Goal: Information Seeking & Learning: Find specific fact

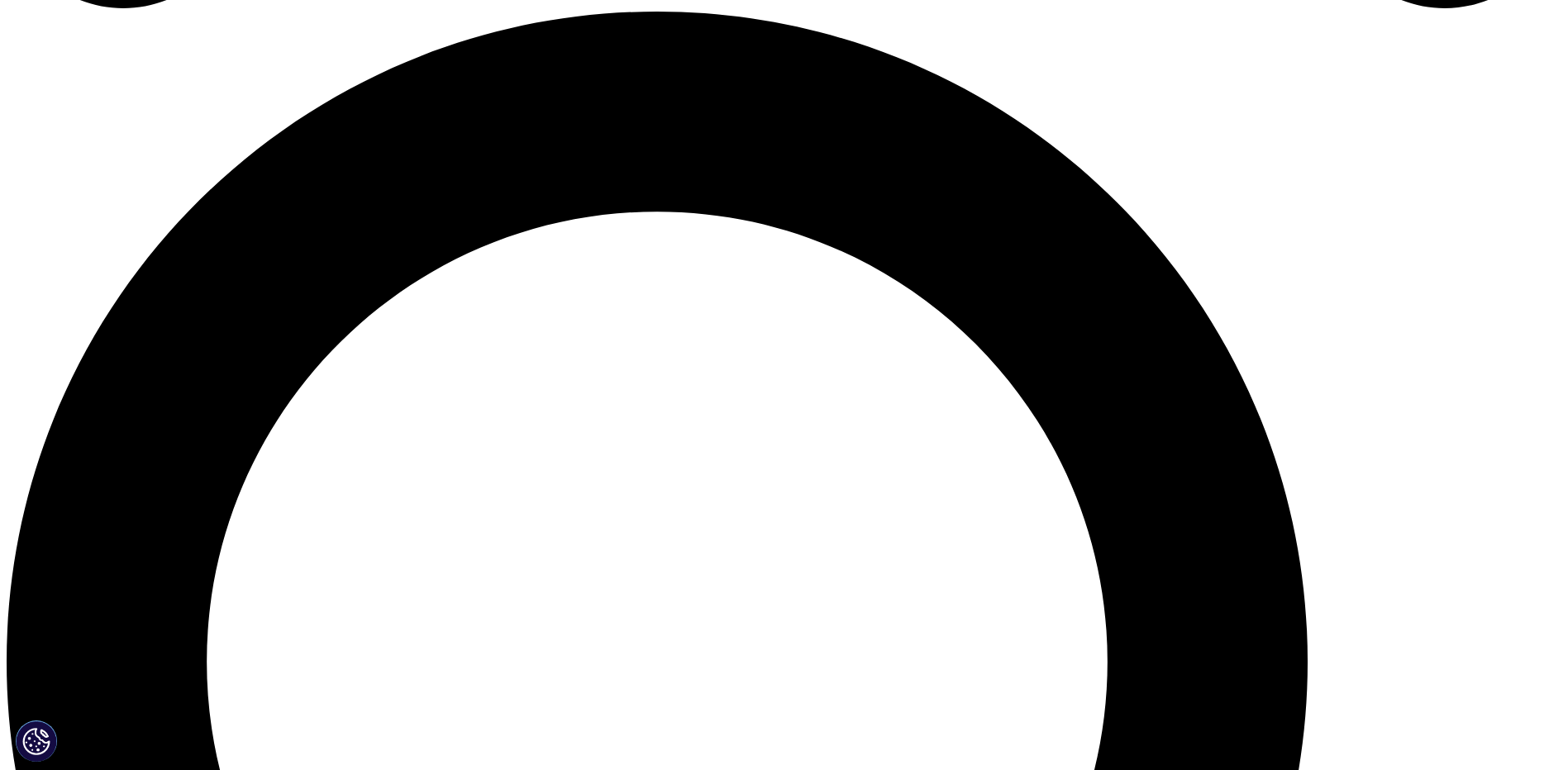
scroll to position [1653, 0]
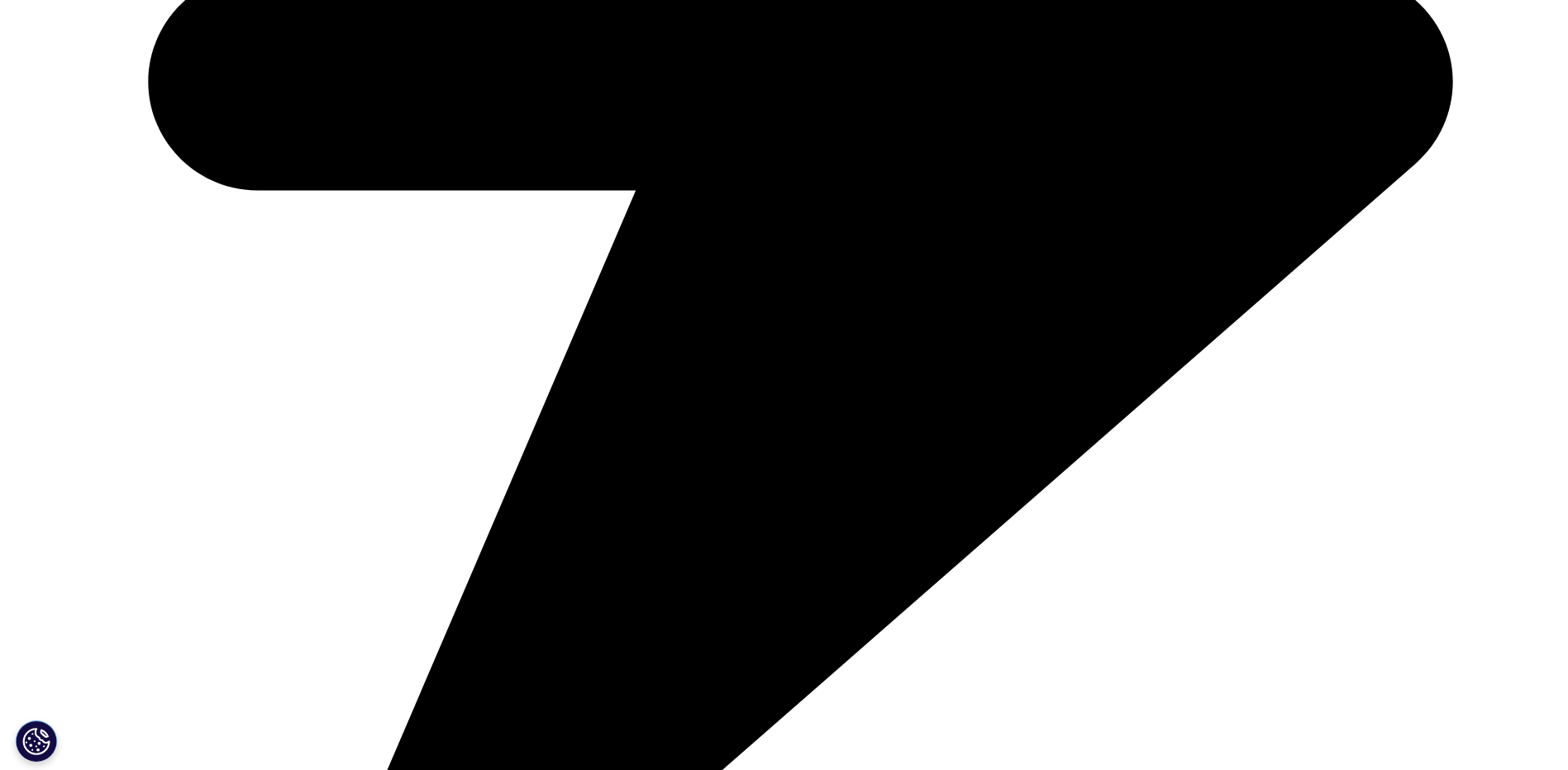
scroll to position [5785, 0]
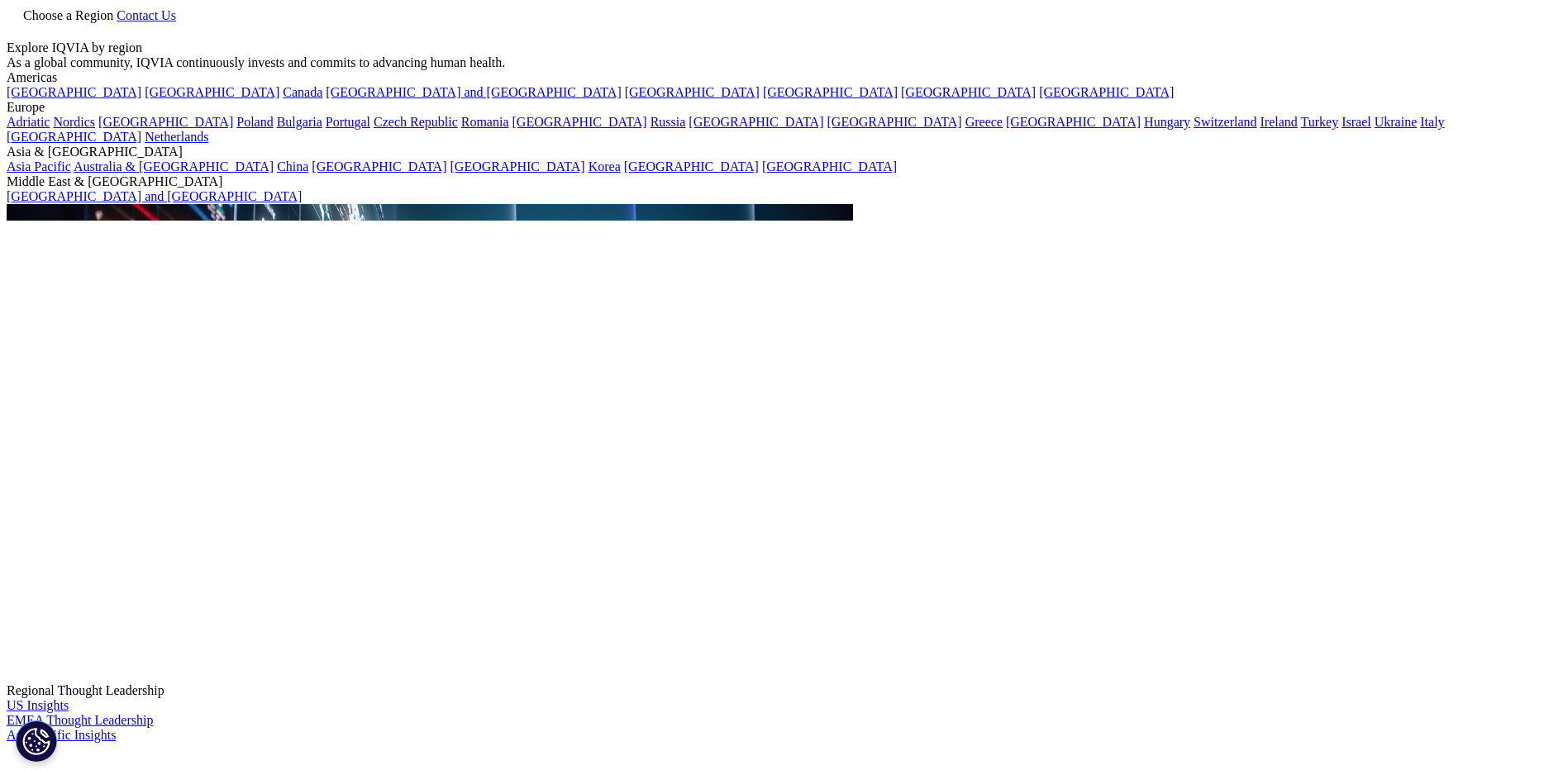
type input "the global use of medicines 2025"
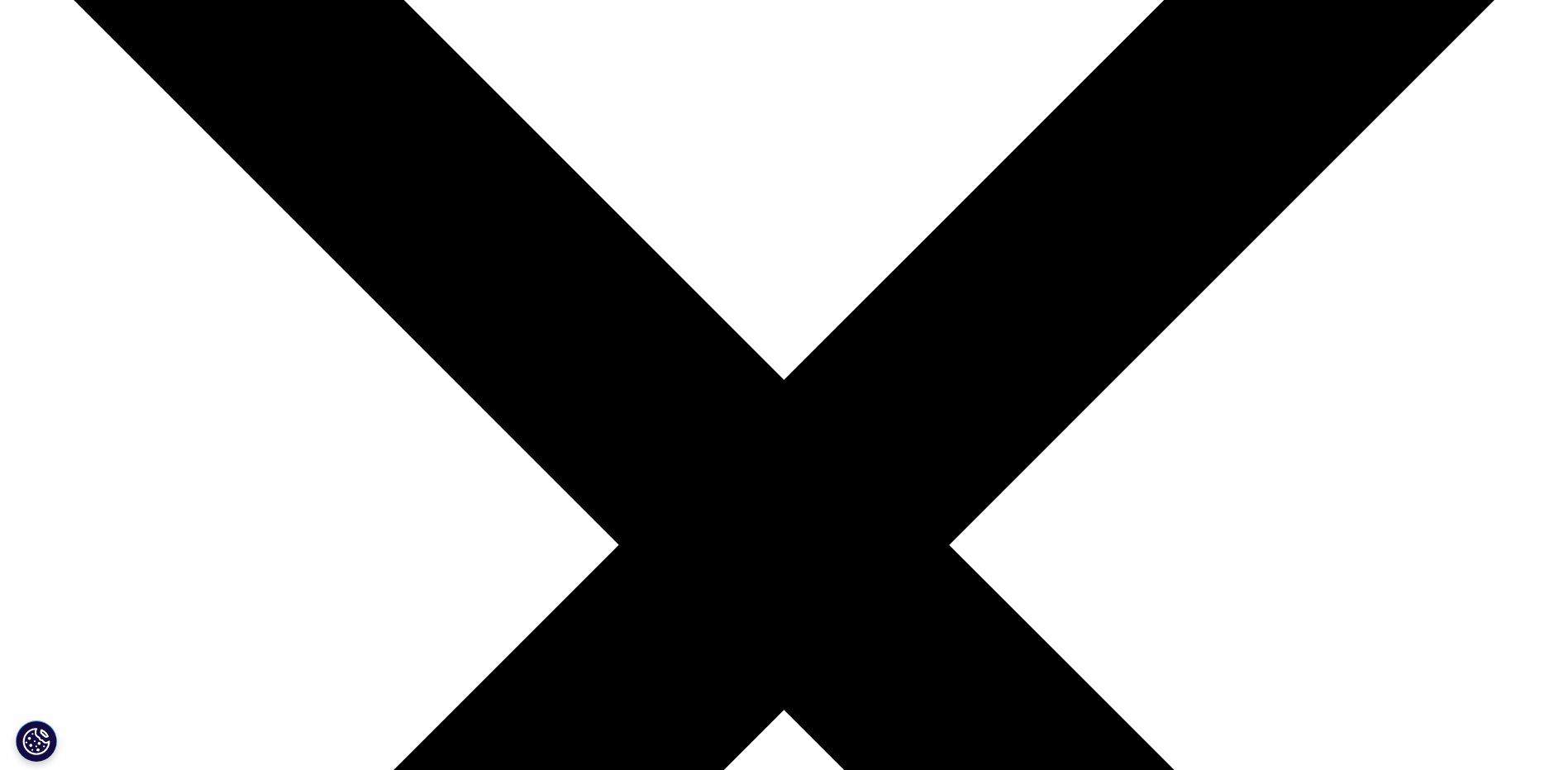
scroll to position [331, 0]
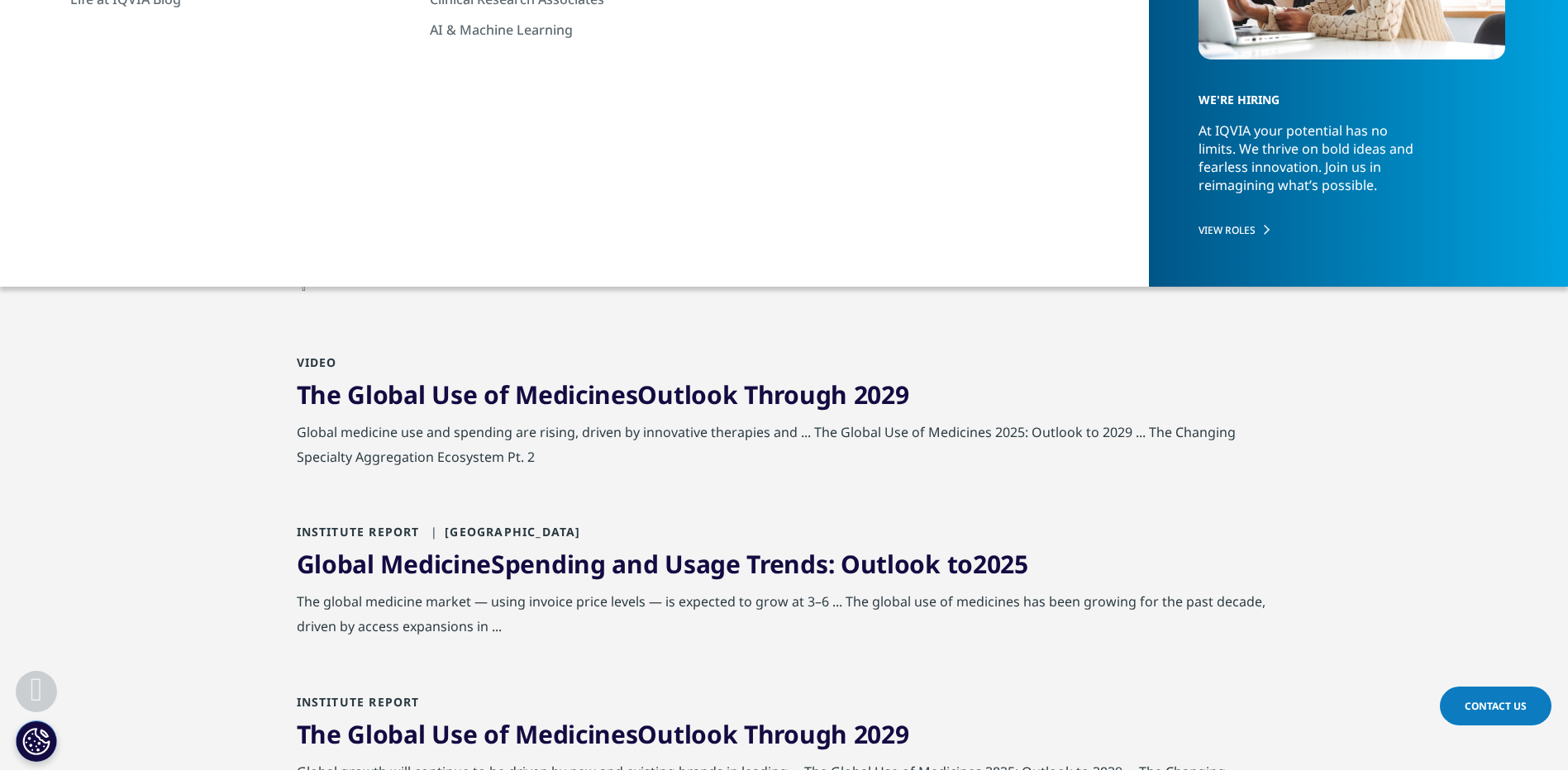
click at [832, 213] on link "The Global Use of Medicines 2025 : Outlook to 2029" at bounding box center [601, 217] width 610 height 34
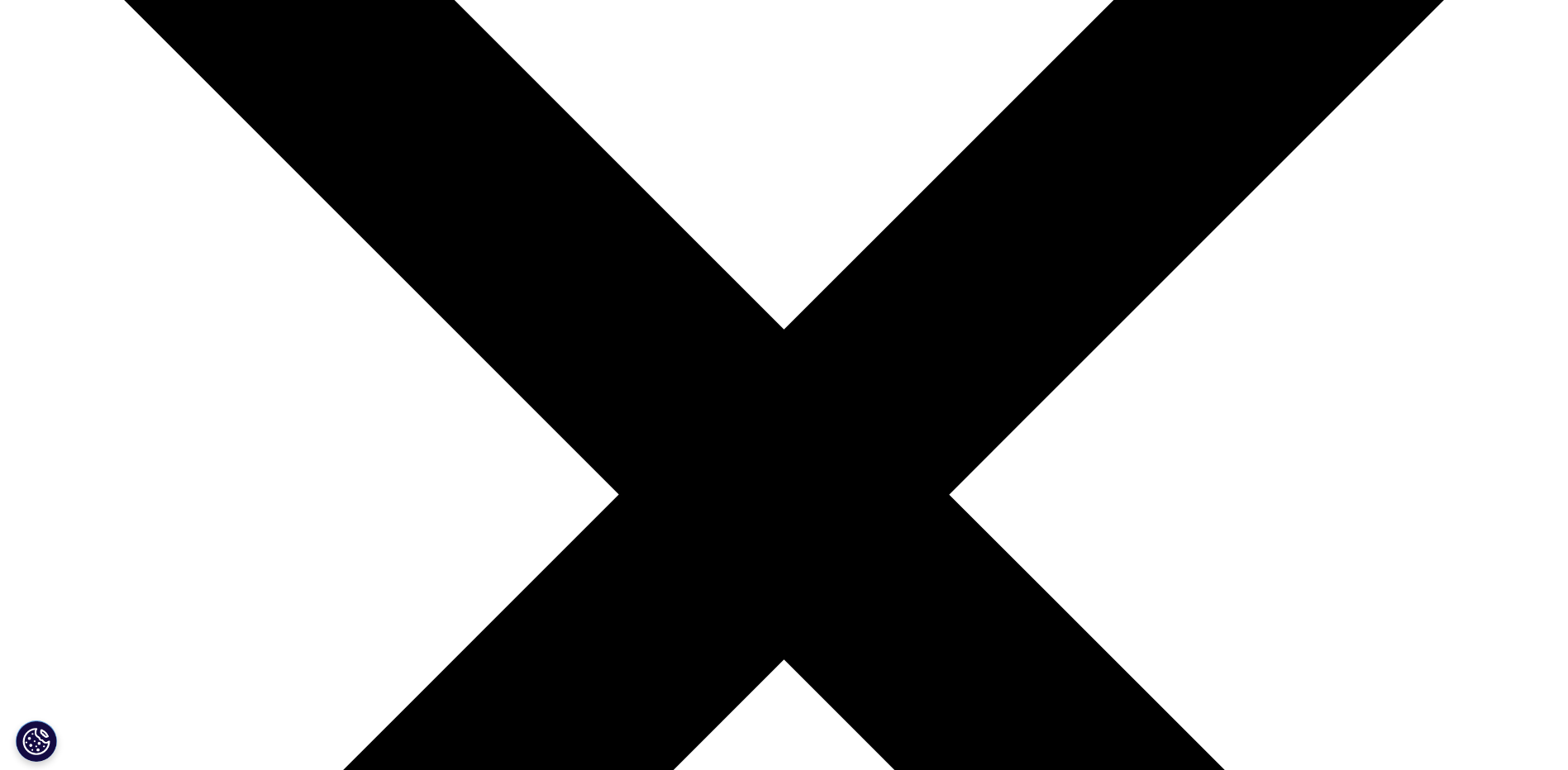
scroll to position [165, 0]
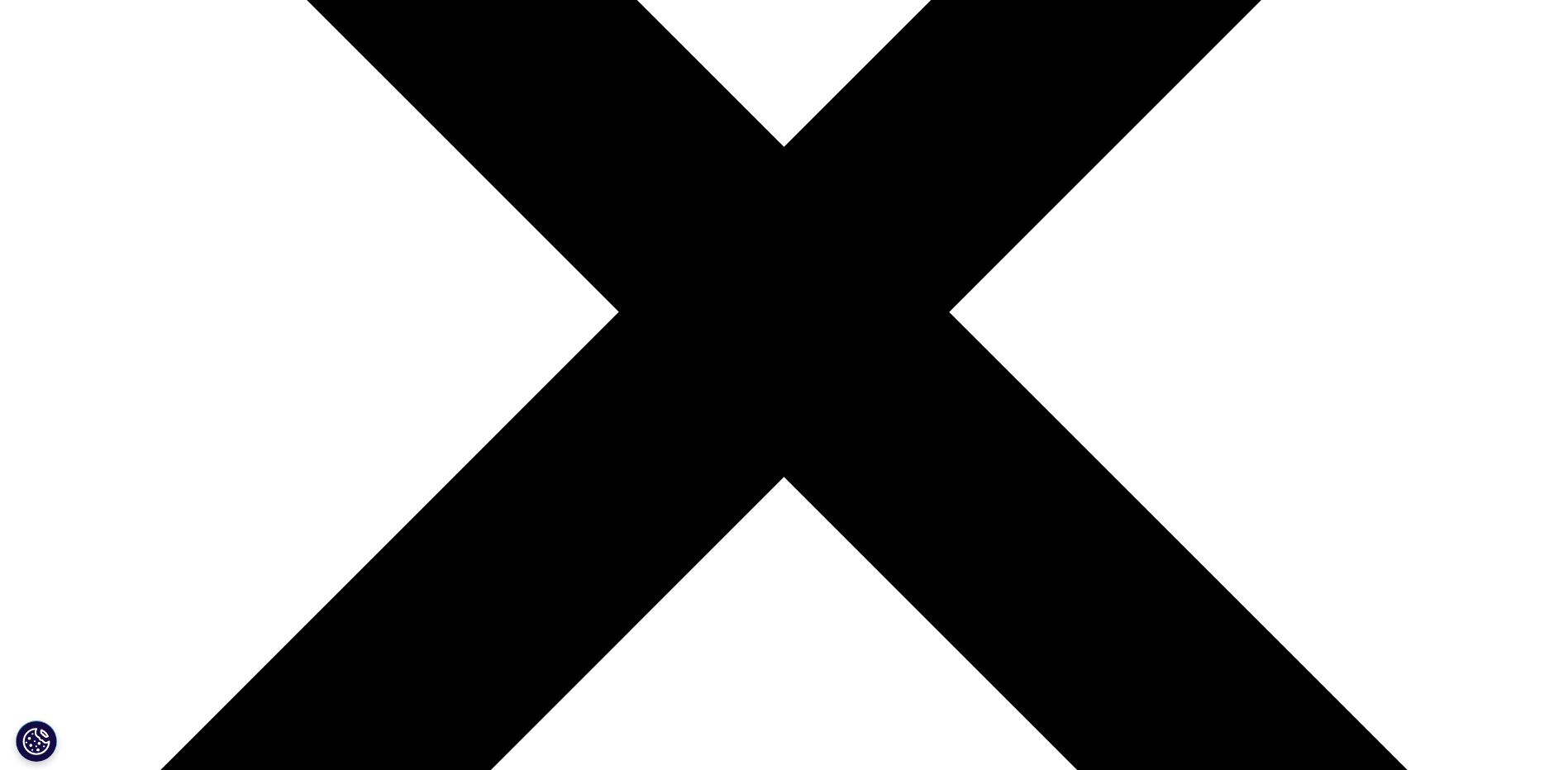
scroll to position [431, 0]
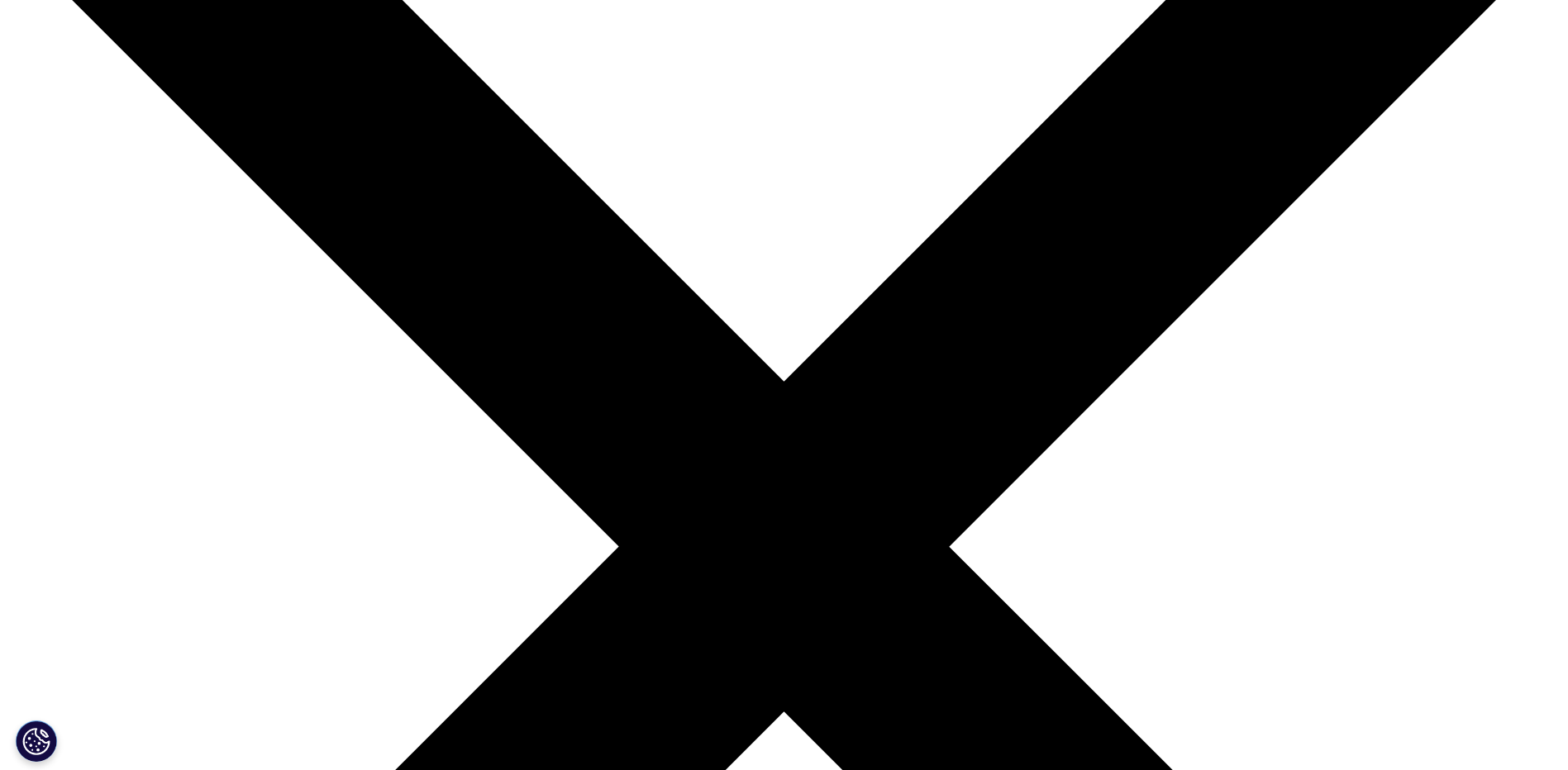
scroll to position [17, 0]
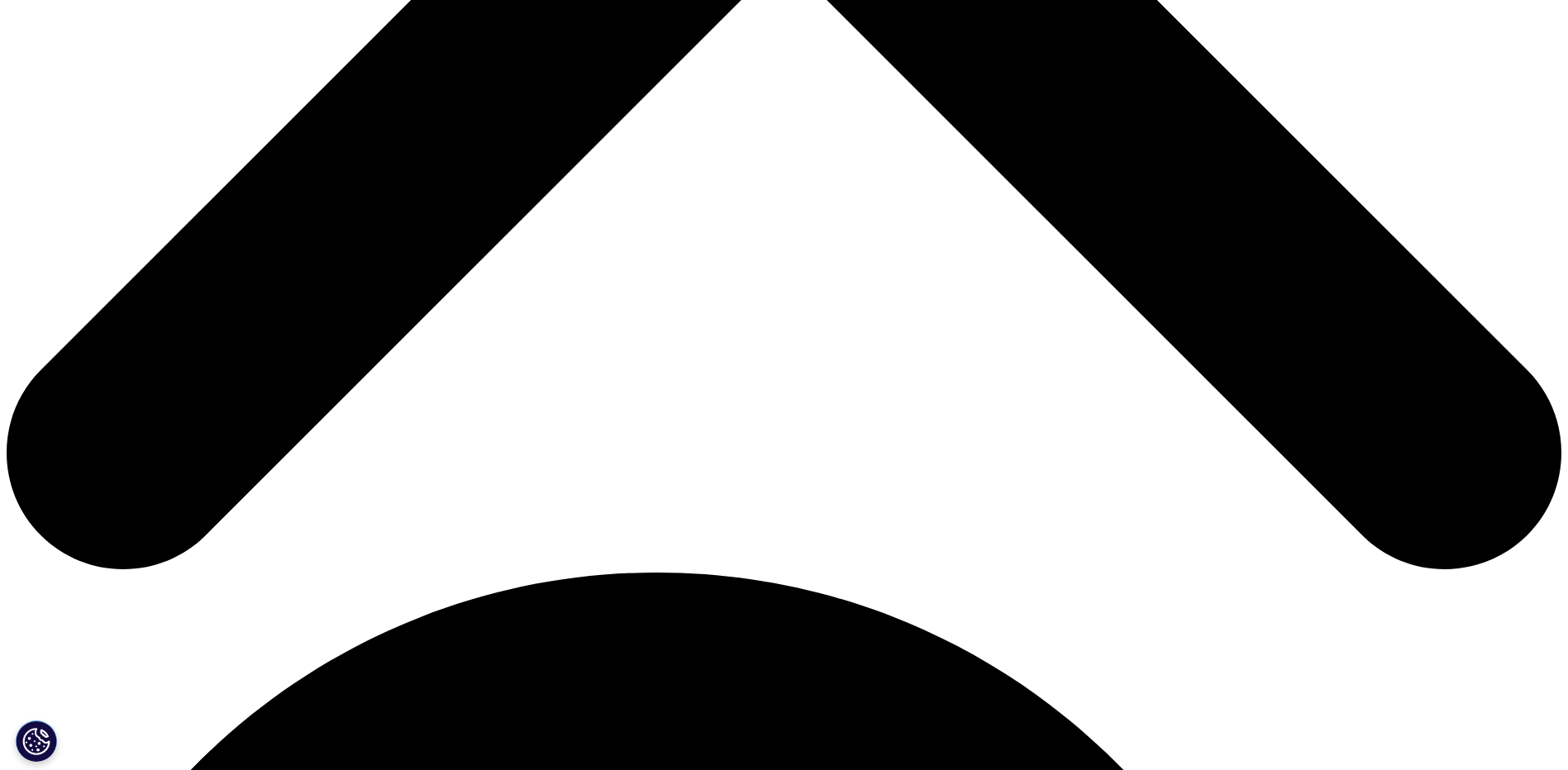
scroll to position [513, 0]
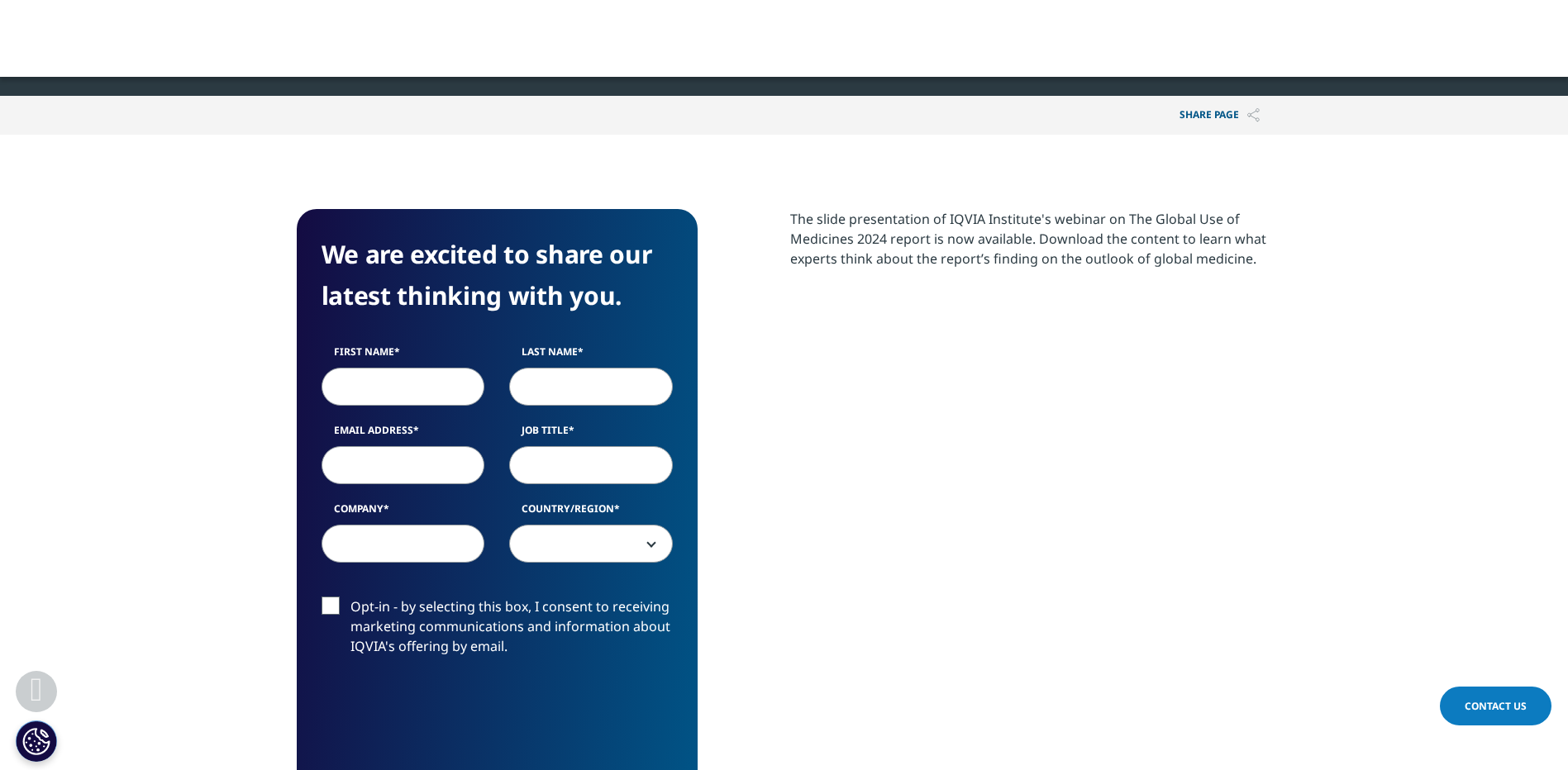
click at [1069, 194] on section "We are excited to share our latest thinking with you. First Name Last Name Emai…" at bounding box center [784, 529] width 1568 height 788
click at [467, 66] on span "The Global Use of Medicines 2024" at bounding box center [461, 67] width 166 height 14
click at [915, 240] on p "The slide presentation of IQVIA Institute's webinar on The Global Use of Medici…" at bounding box center [1031, 245] width 482 height 72
click at [1062, 249] on p "The slide presentation of IQVIA Institute's webinar on The Global Use of Medici…" at bounding box center [1031, 245] width 482 height 72
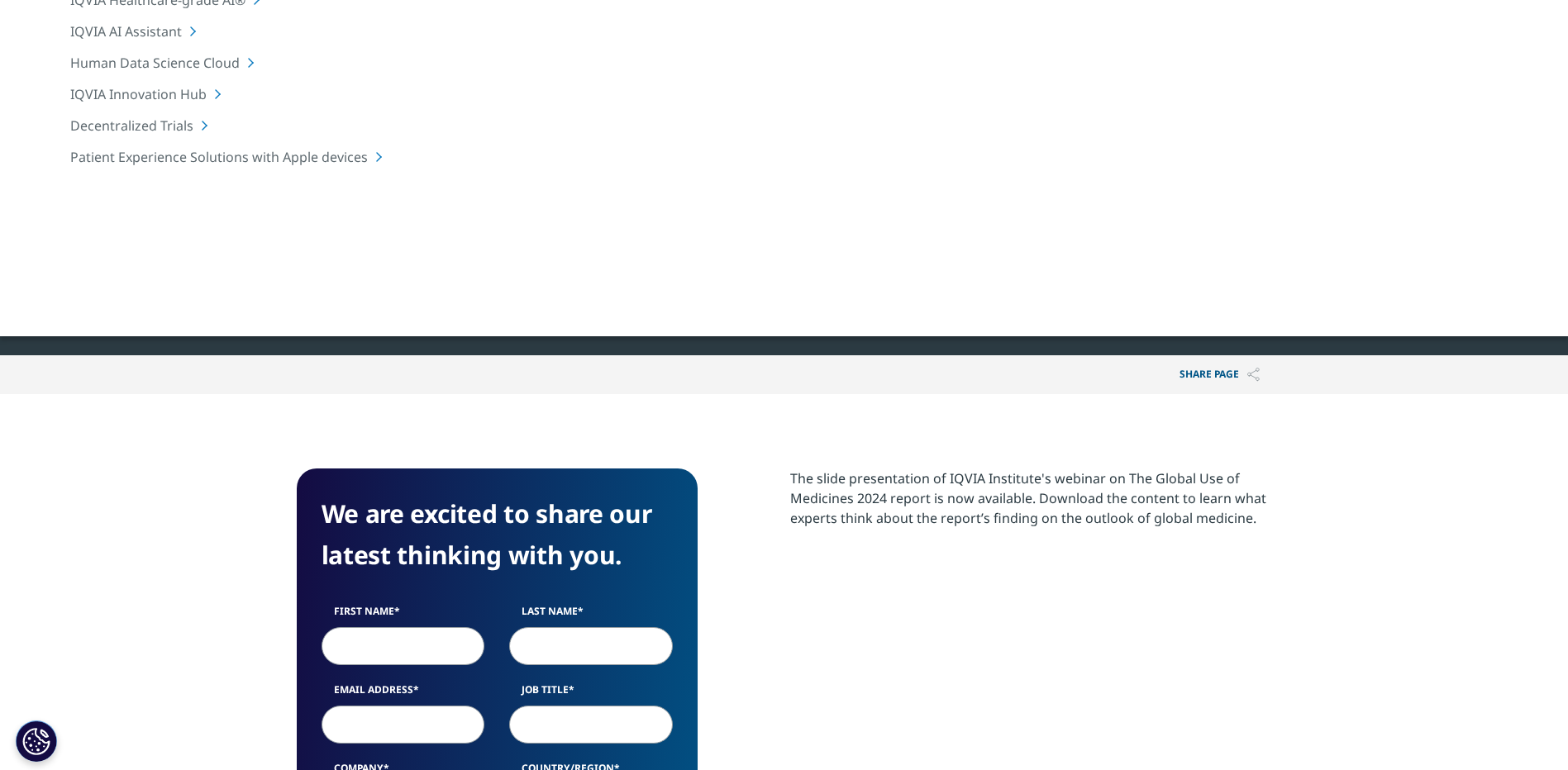
scroll to position [17, 0]
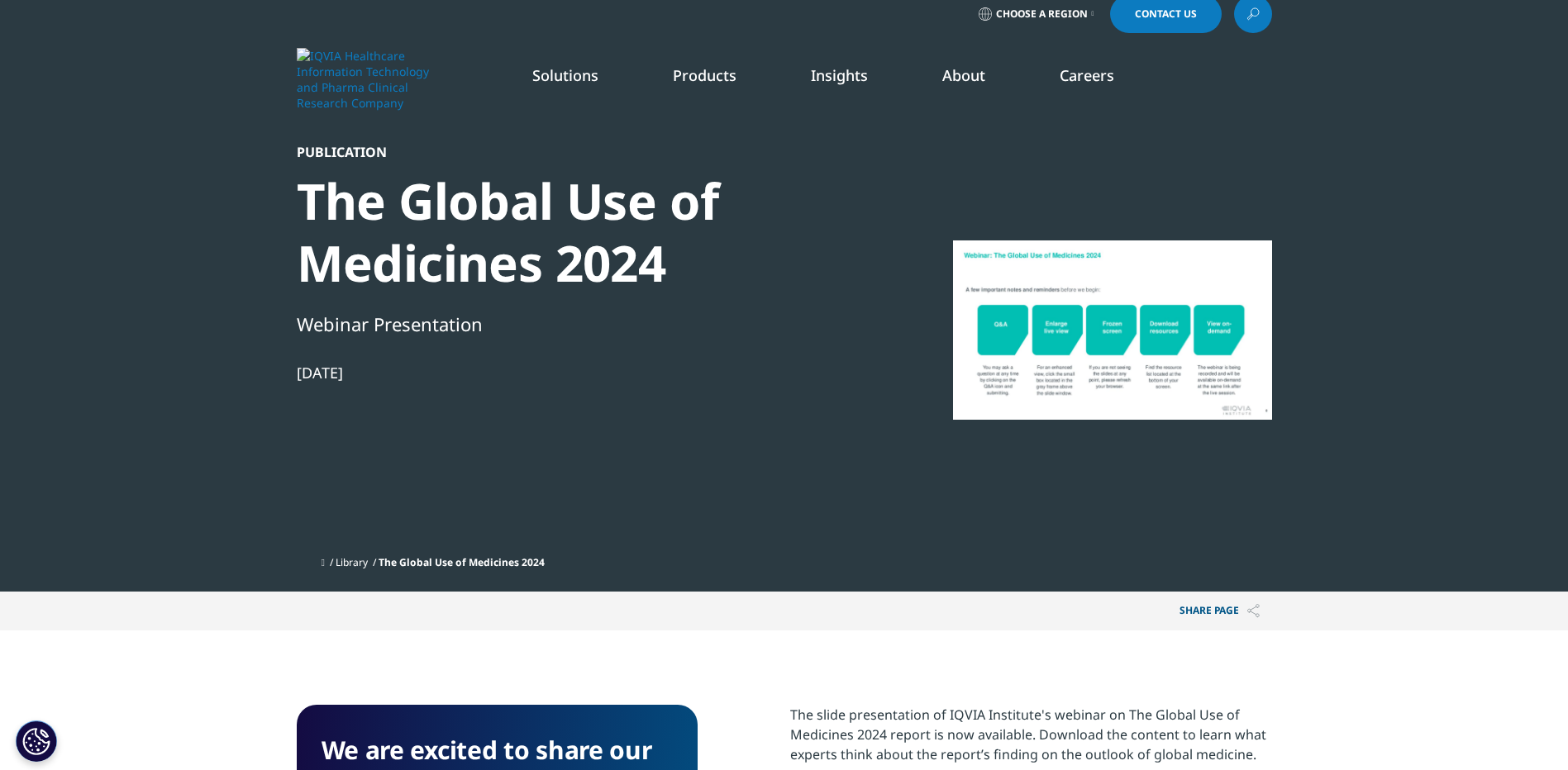
click at [1057, 278] on div at bounding box center [1113, 329] width 319 height 372
drag, startPoint x: 233, startPoint y: 278, endPoint x: 378, endPoint y: 310, distance: 148.5
click at [236, 278] on section "Publication The Global Use of Medicines 2024 Webinar Presentation Feb 09, 2024 …" at bounding box center [784, 287] width 1568 height 609
click at [403, 338] on div "Publication The Global Use of Medicines 2024 Webinar Presentation Feb 09, 2024" at bounding box center [580, 345] width 567 height 404
click at [388, 332] on div "Webinar Presentation" at bounding box center [580, 324] width 567 height 29
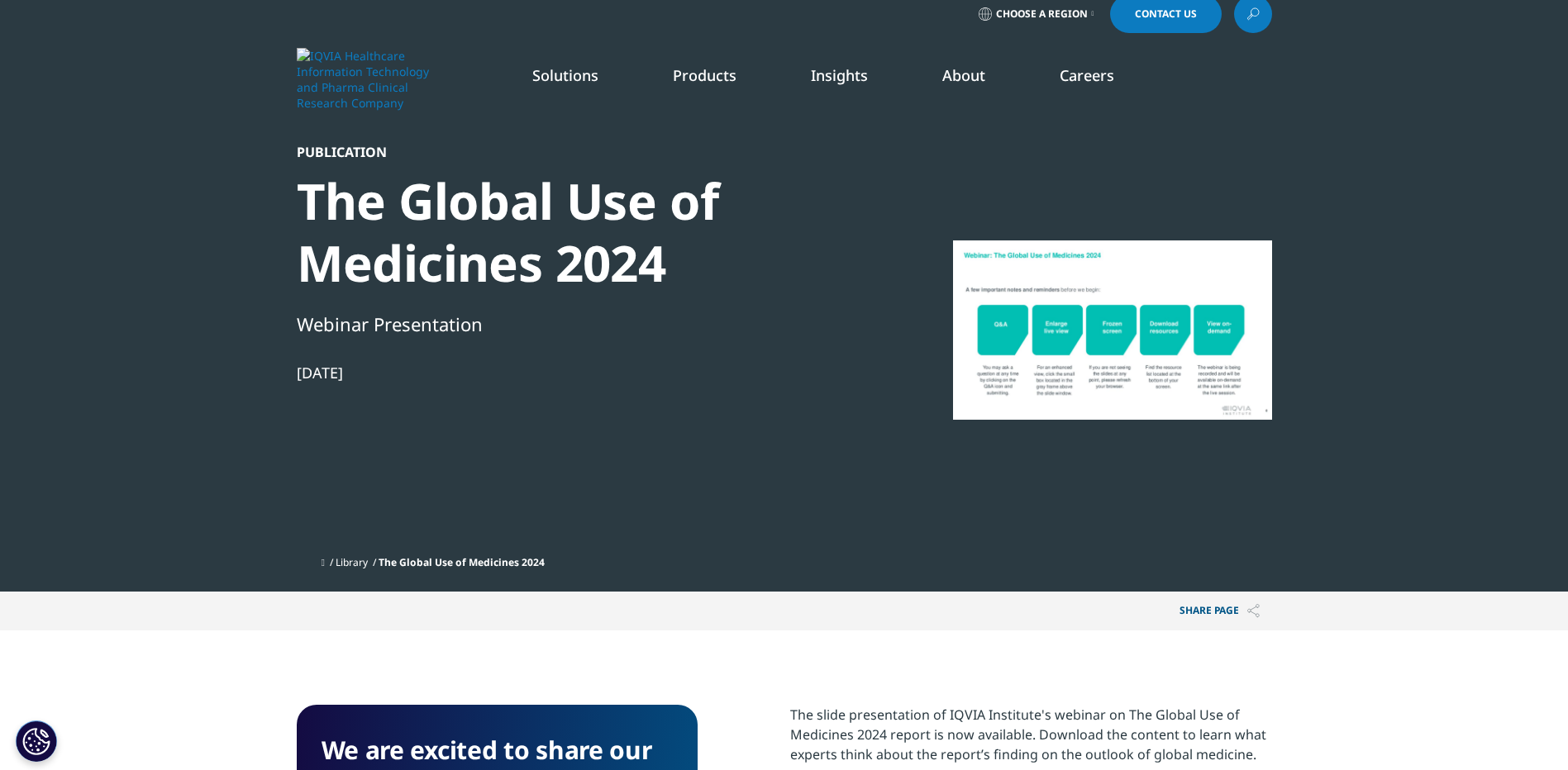
drag, startPoint x: 388, startPoint y: 332, endPoint x: 319, endPoint y: 382, distance: 85.2
click at [318, 385] on div "Publication The Global Use of Medicines 2024 Webinar Presentation Feb 09, 2024" at bounding box center [580, 345] width 567 height 404
click at [363, 320] on div "Webinar Presentation" at bounding box center [580, 324] width 567 height 29
drag, startPoint x: 363, startPoint y: 320, endPoint x: 522, endPoint y: 228, distance: 183.7
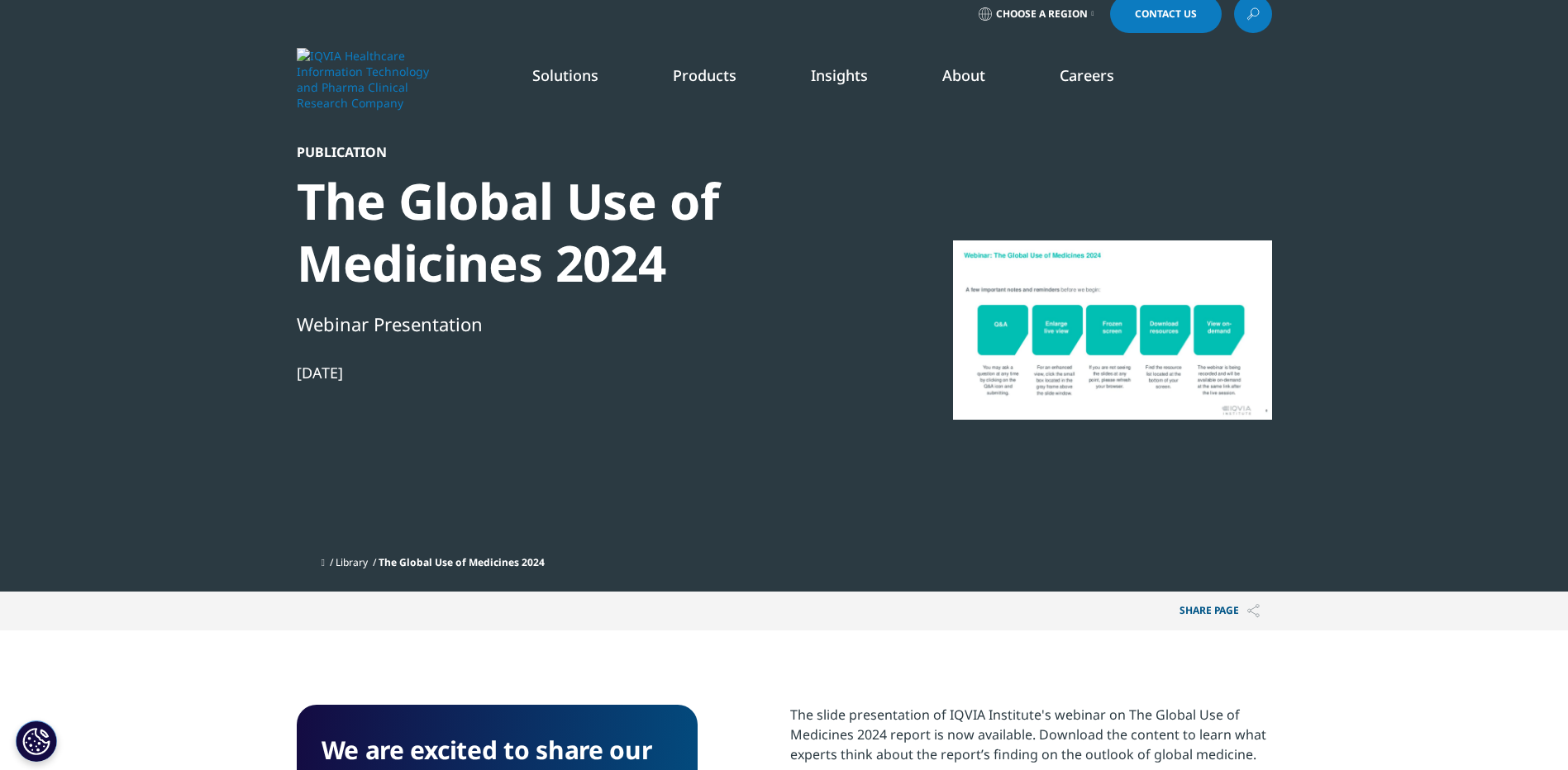
click at [522, 228] on div "The Global Use of Medicines 2024" at bounding box center [580, 232] width 567 height 124
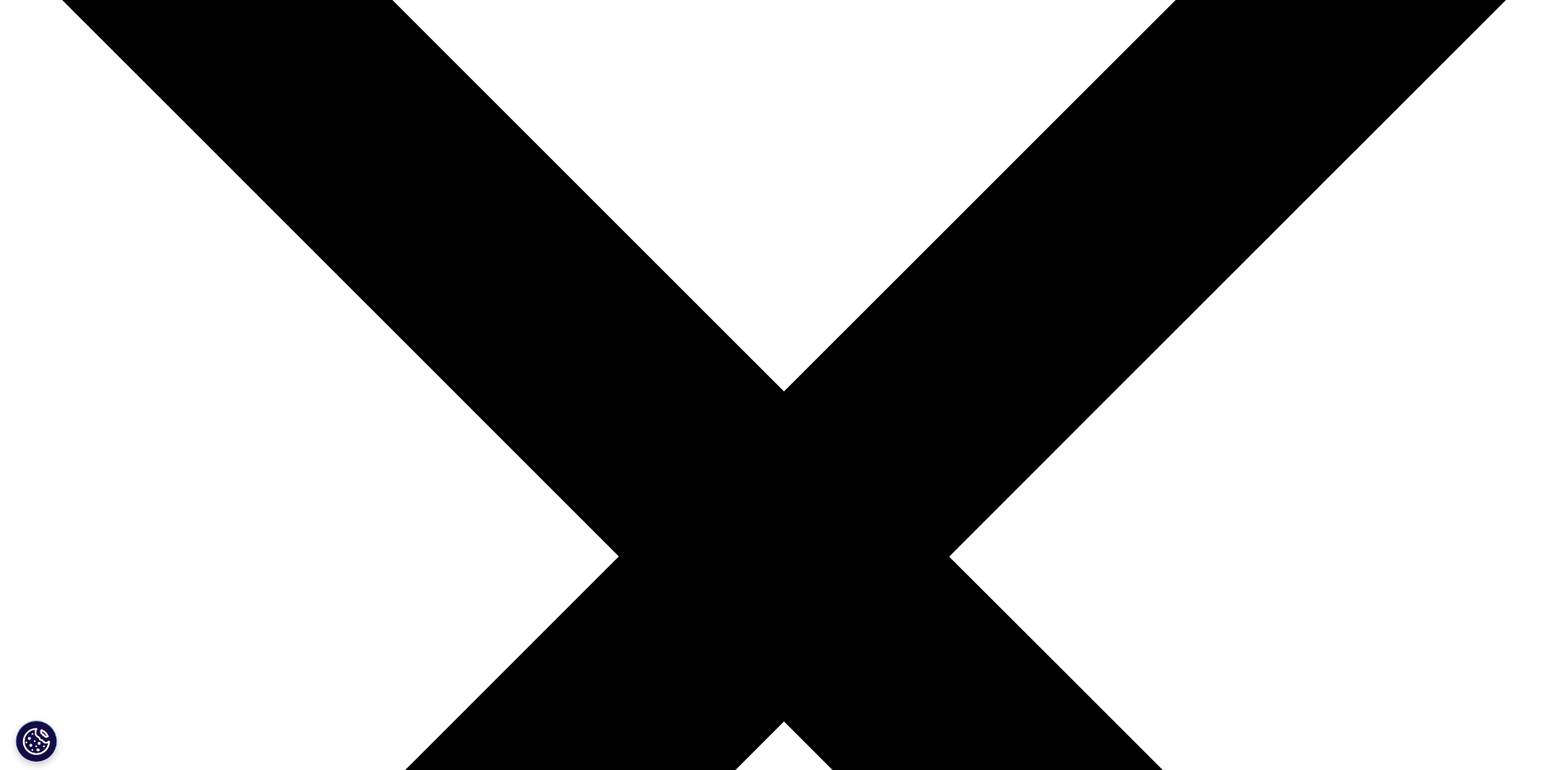
scroll to position [248, 0]
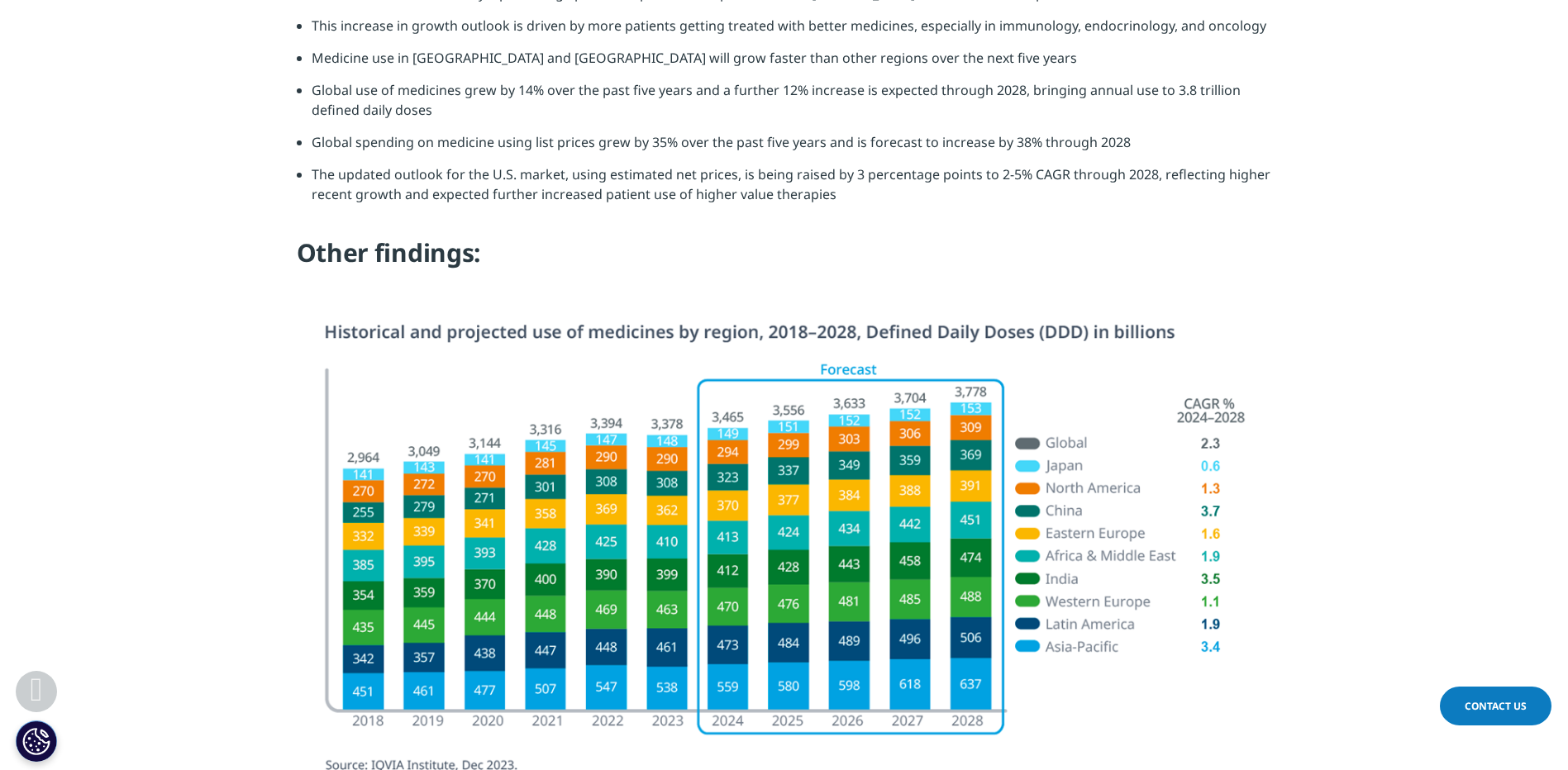
scroll to position [1736, 0]
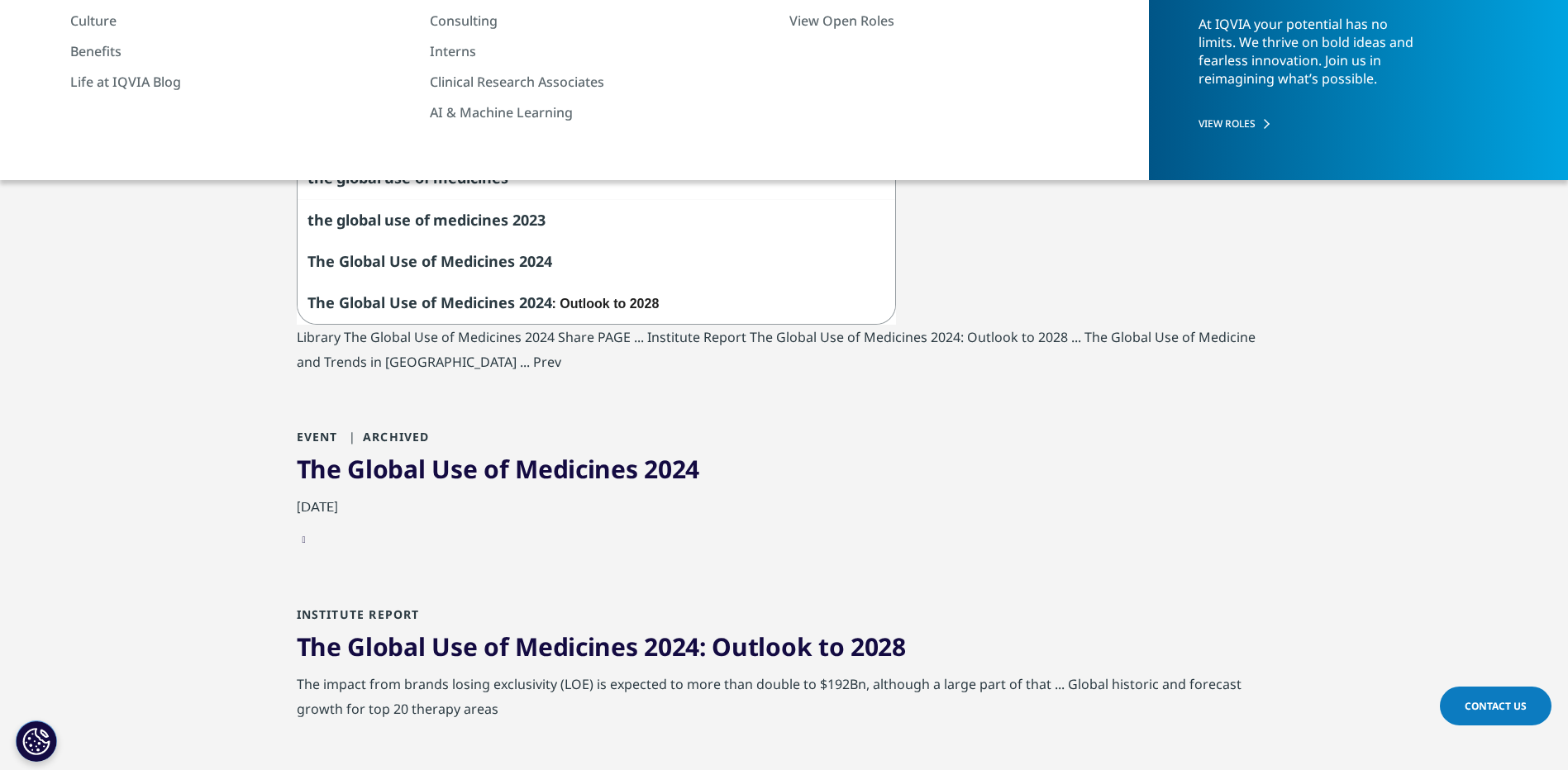
type input "the global use of medicines 2025"
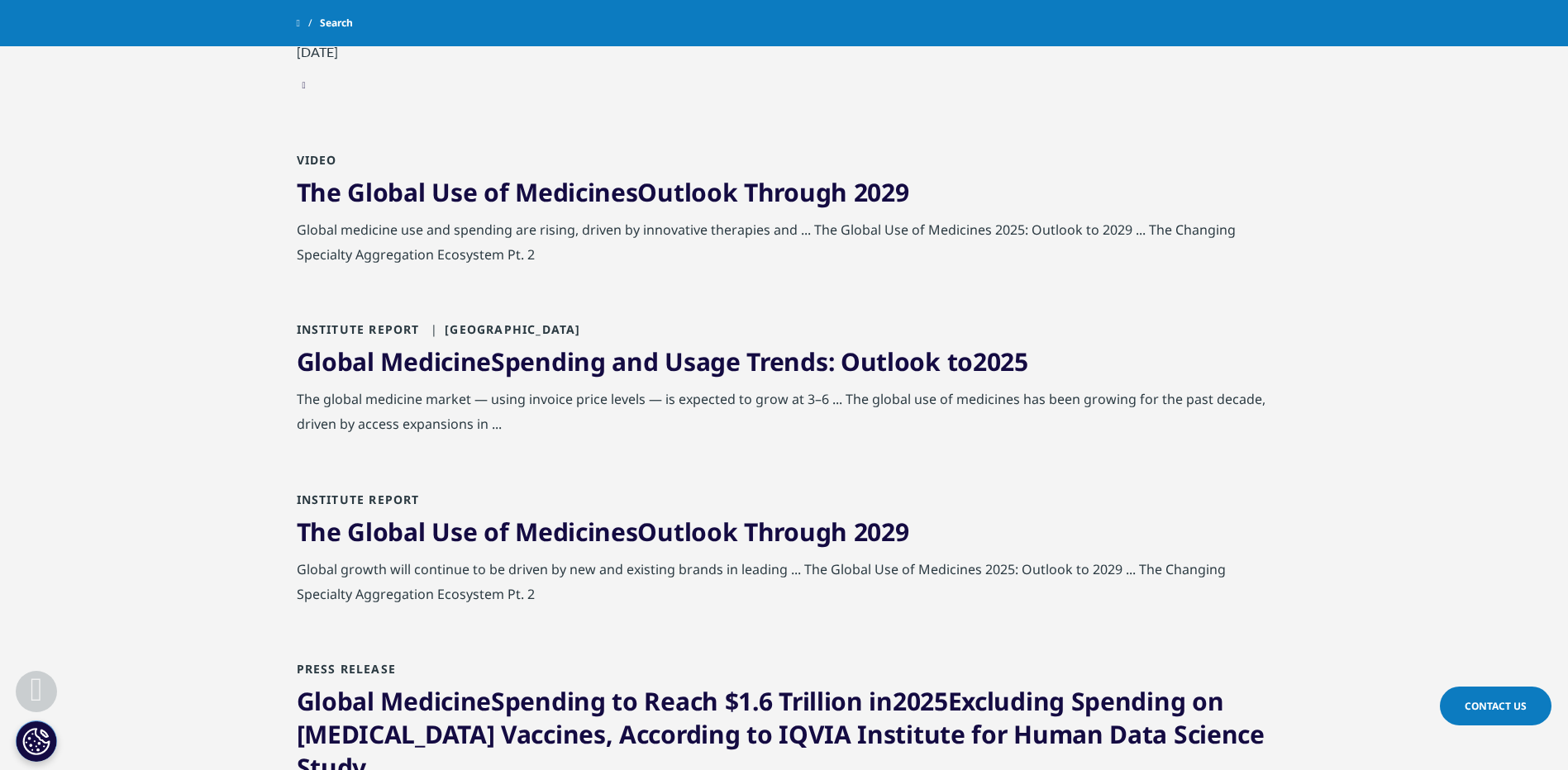
scroll to position [496, 0]
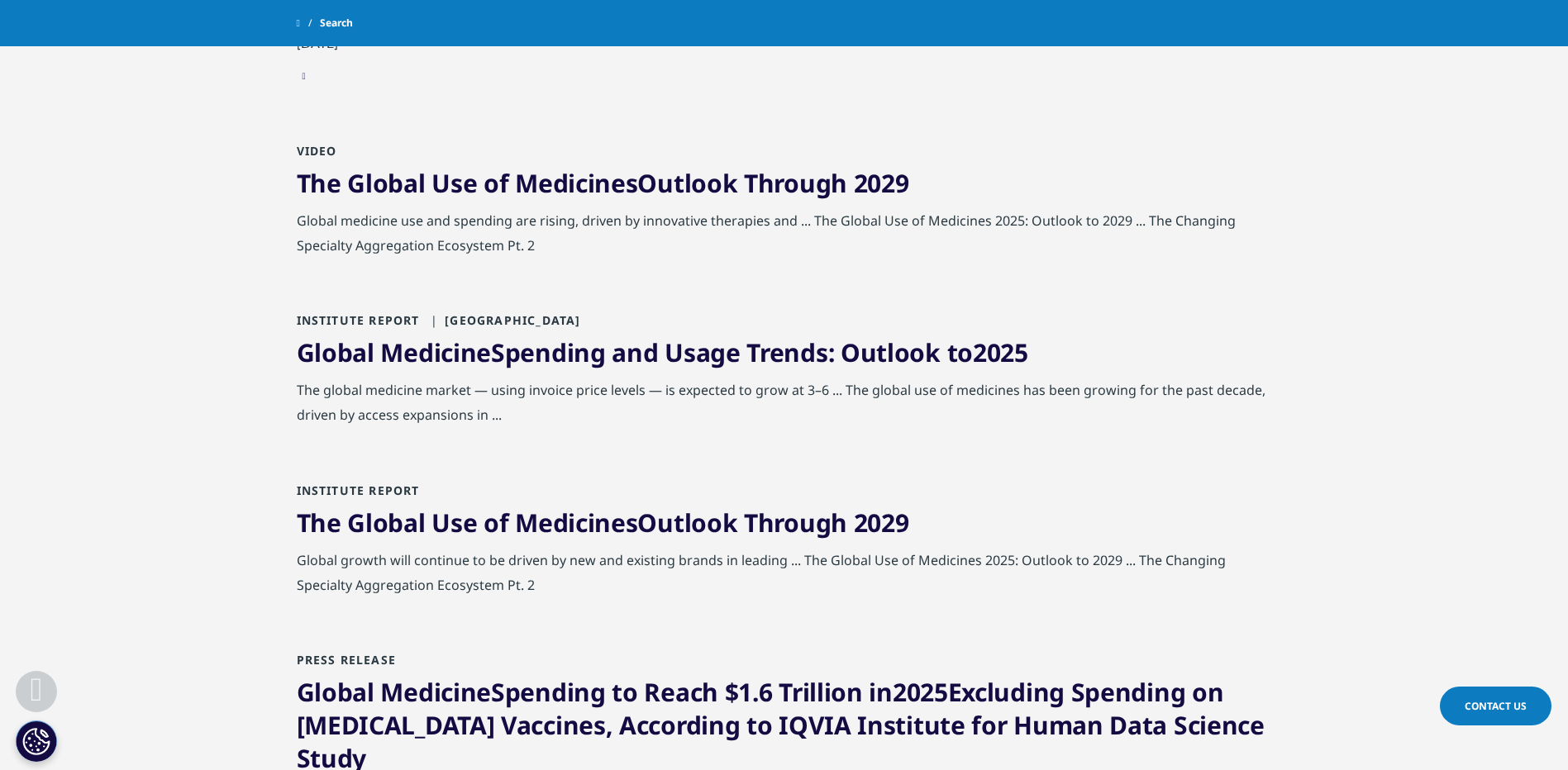
click at [555, 523] on span "Medicines" at bounding box center [576, 523] width 123 height 34
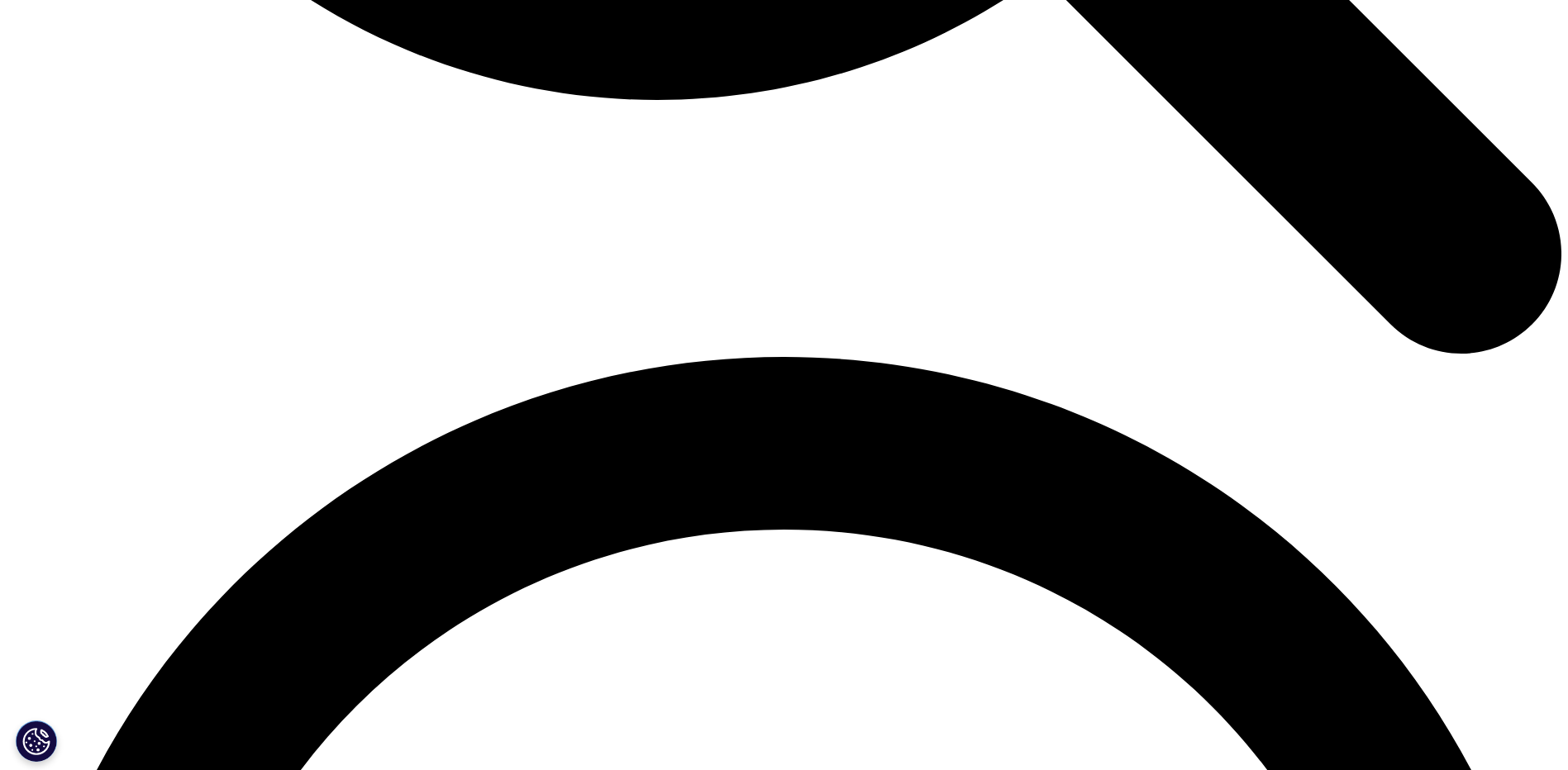
scroll to position [2562, 0]
